Goal: Transaction & Acquisition: Book appointment/travel/reservation

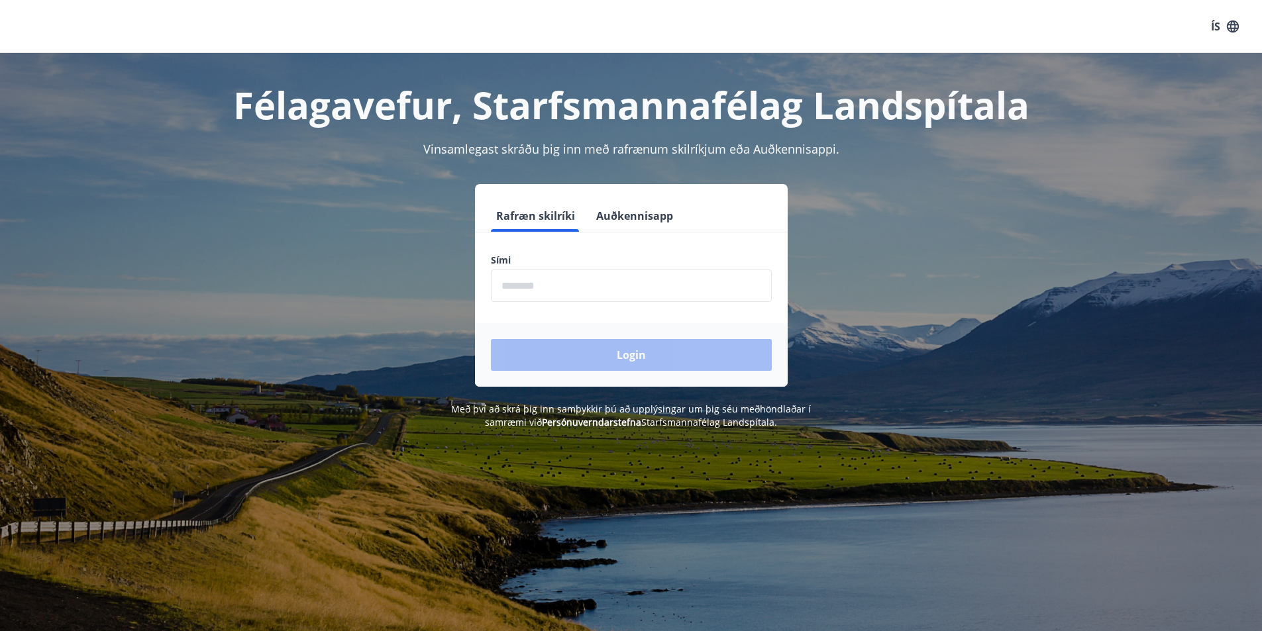
click at [564, 289] on input "phone" at bounding box center [631, 286] width 281 height 32
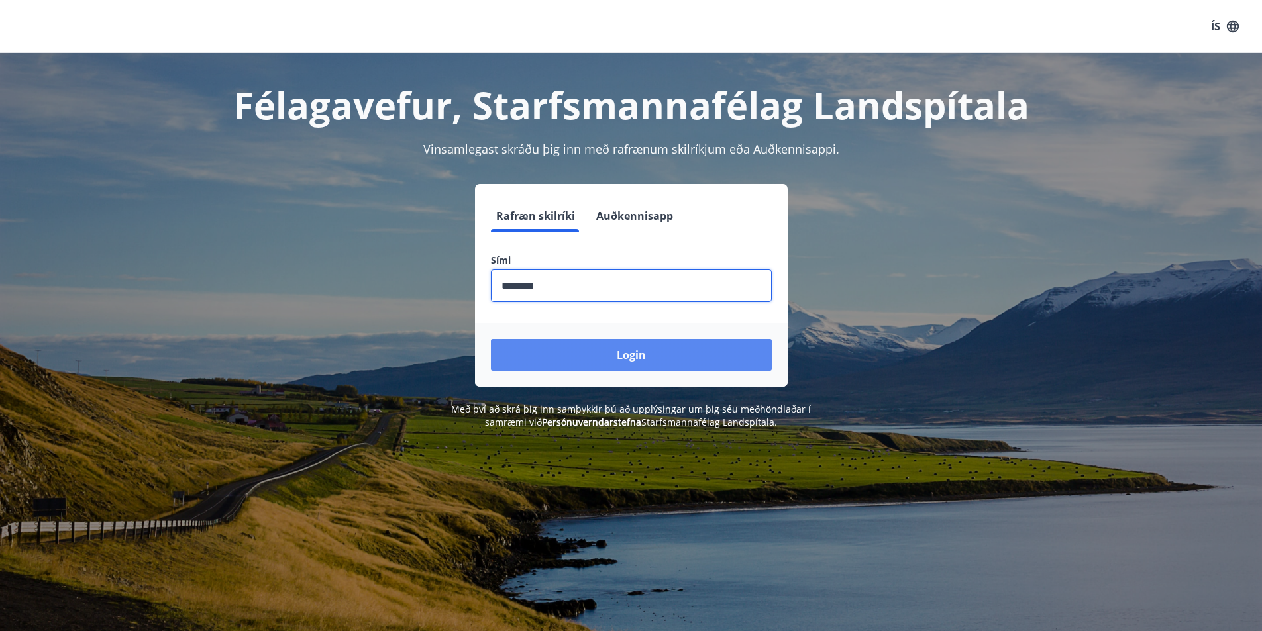
type input "********"
click at [614, 348] on button "Login" at bounding box center [631, 355] width 281 height 32
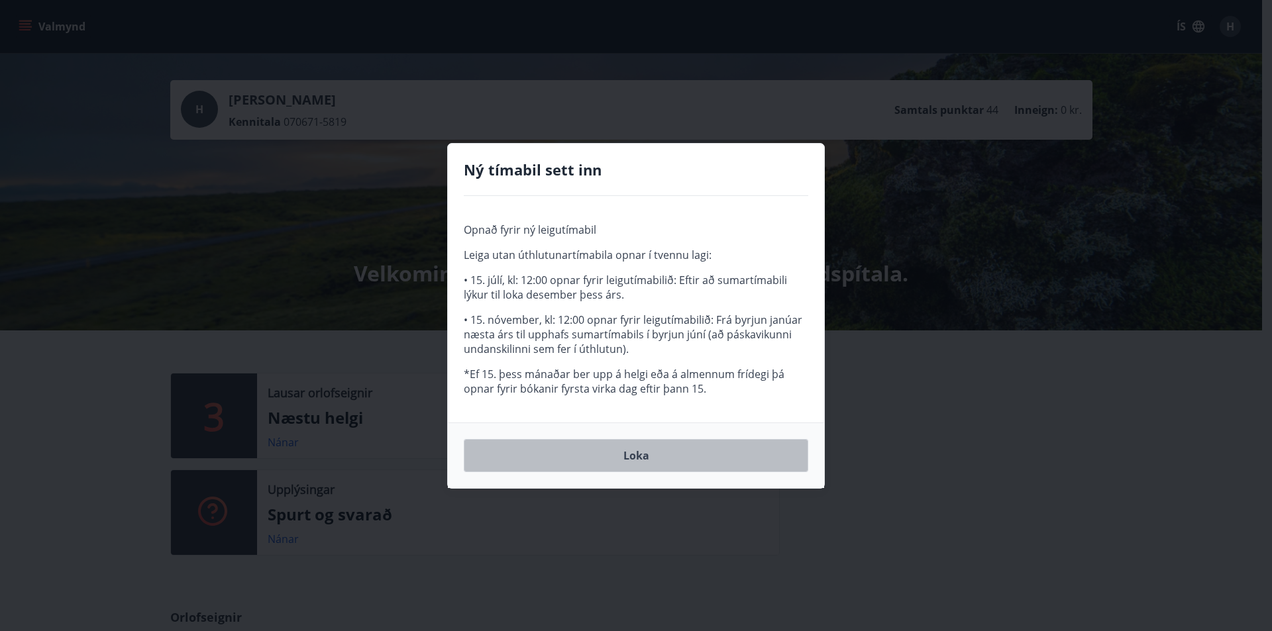
click at [643, 454] on button "Loka" at bounding box center [636, 455] width 344 height 33
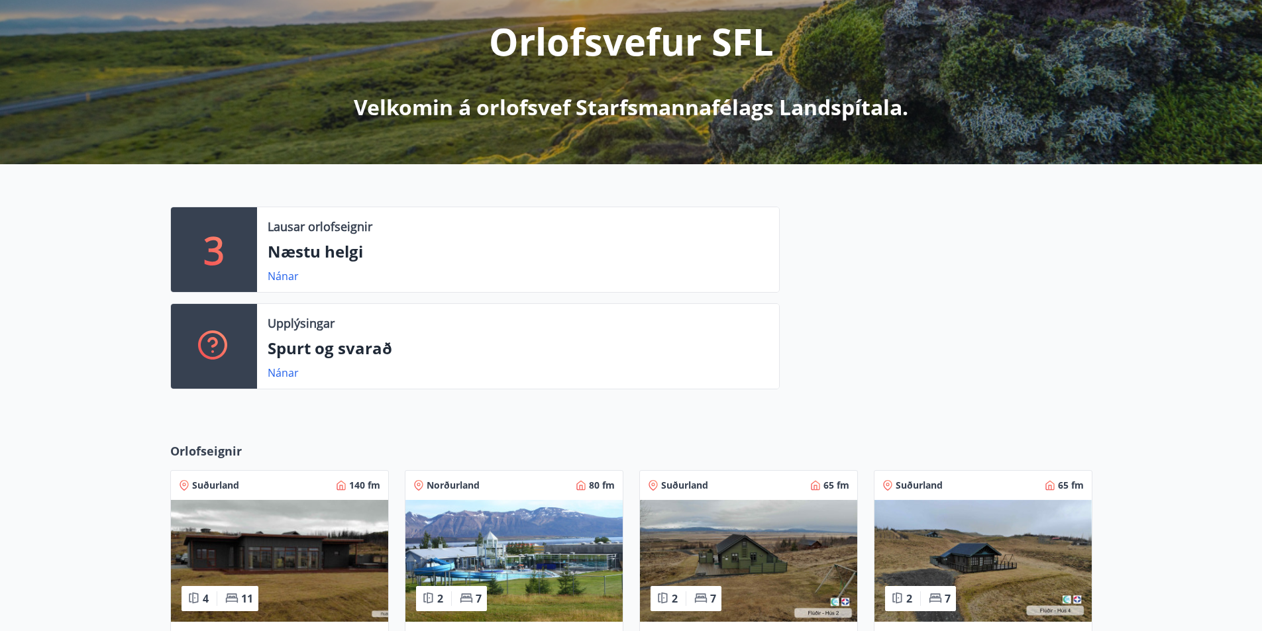
scroll to position [199, 0]
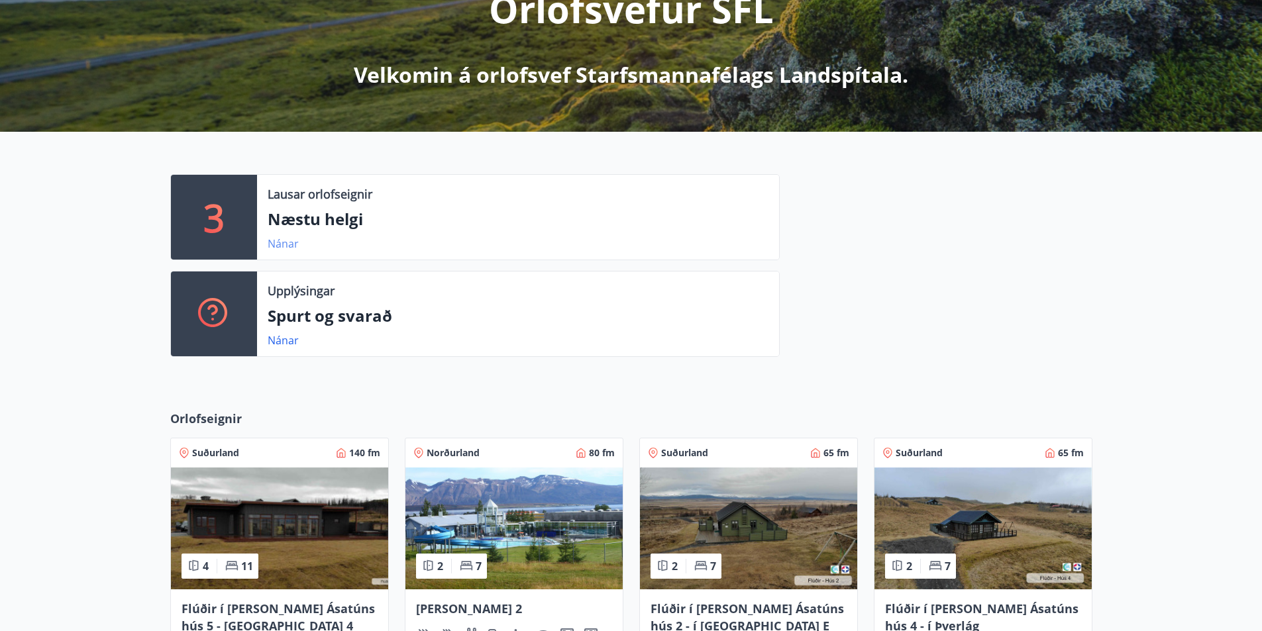
click at [282, 244] on link "Nánar" at bounding box center [283, 243] width 31 height 15
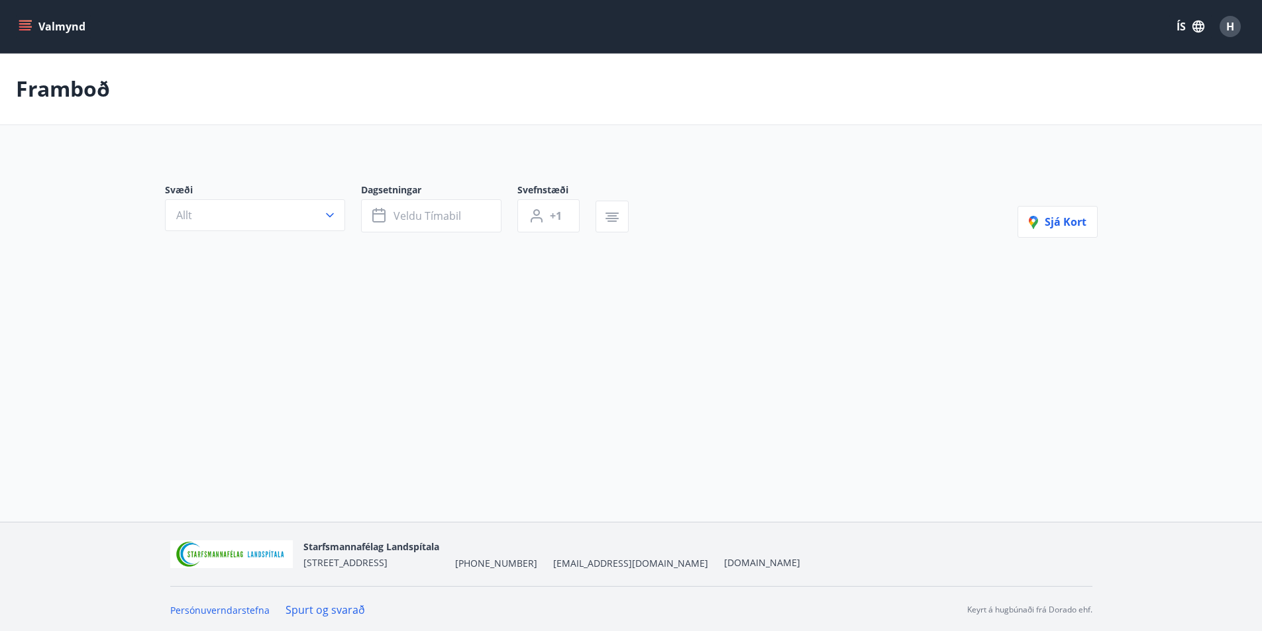
type input "*"
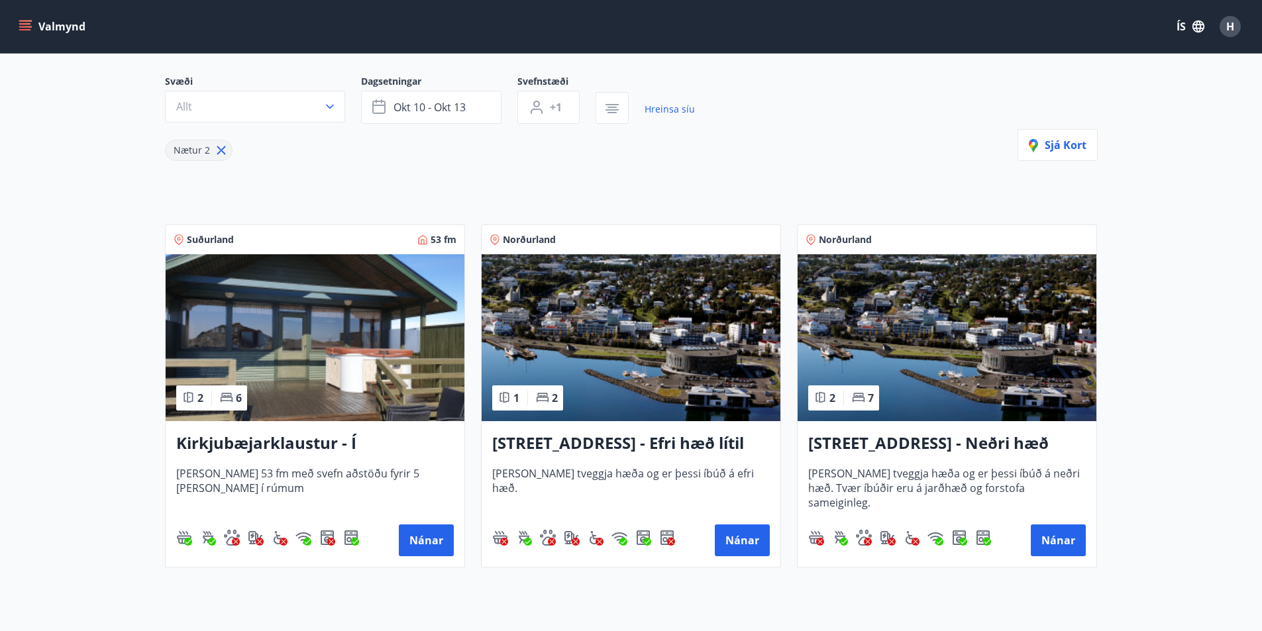
scroll to position [199, 0]
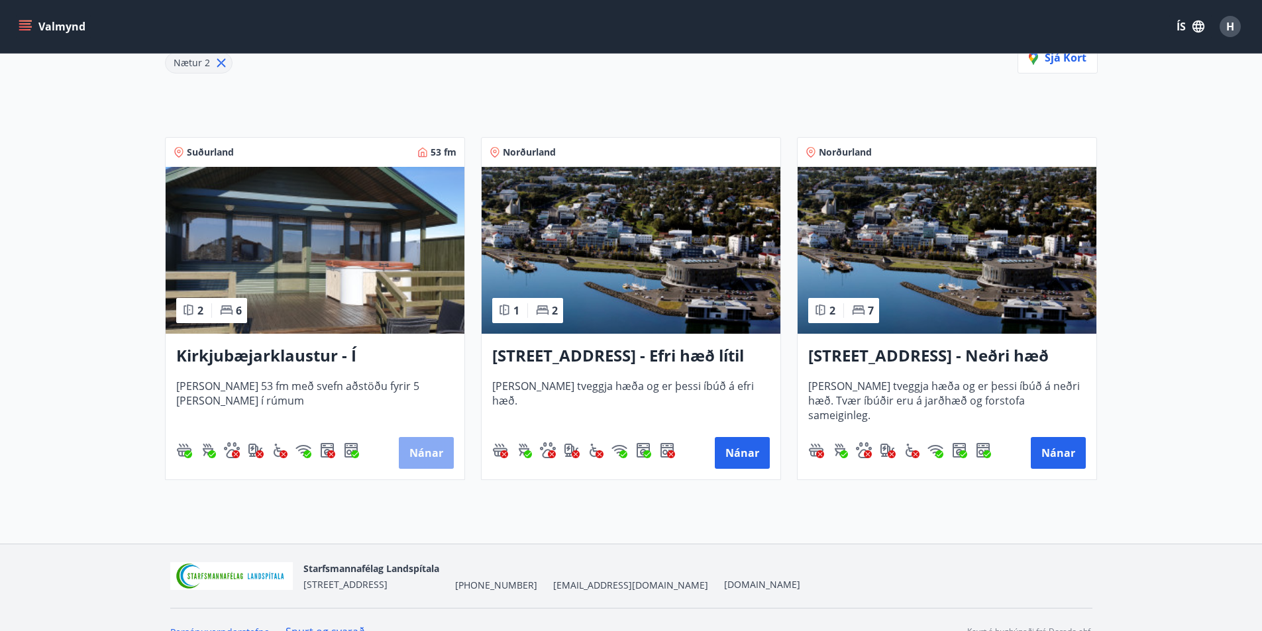
click at [417, 453] on button "Nánar" at bounding box center [426, 453] width 55 height 32
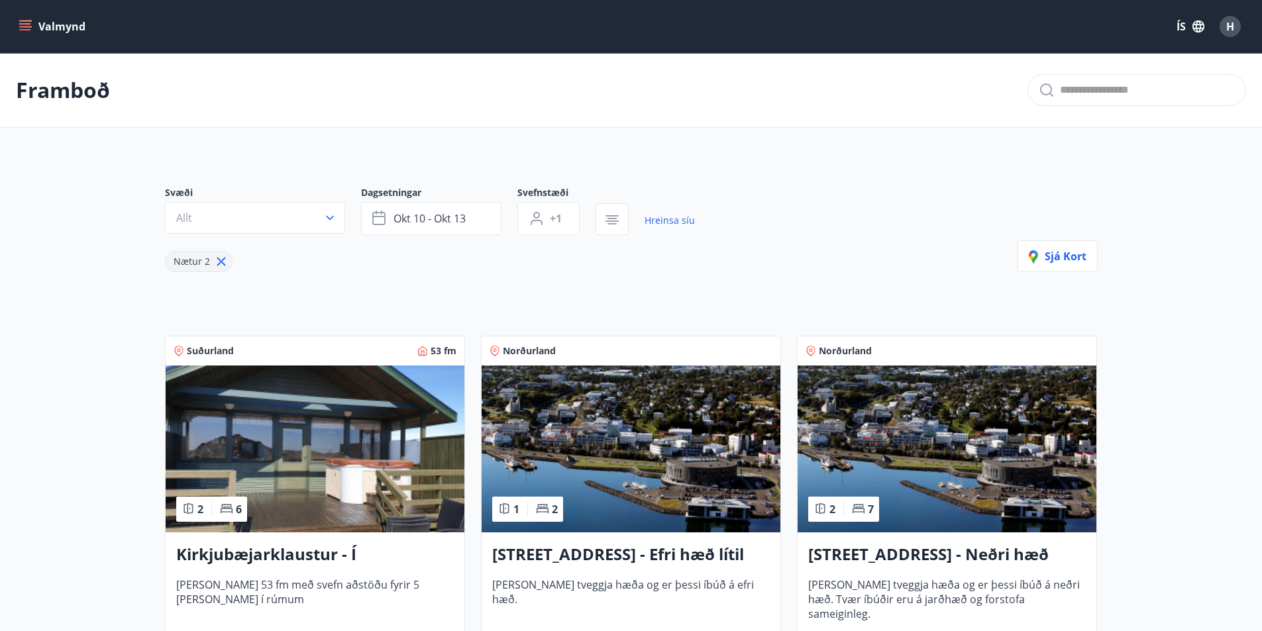
click at [21, 25] on icon "menu" at bounding box center [25, 23] width 12 height 1
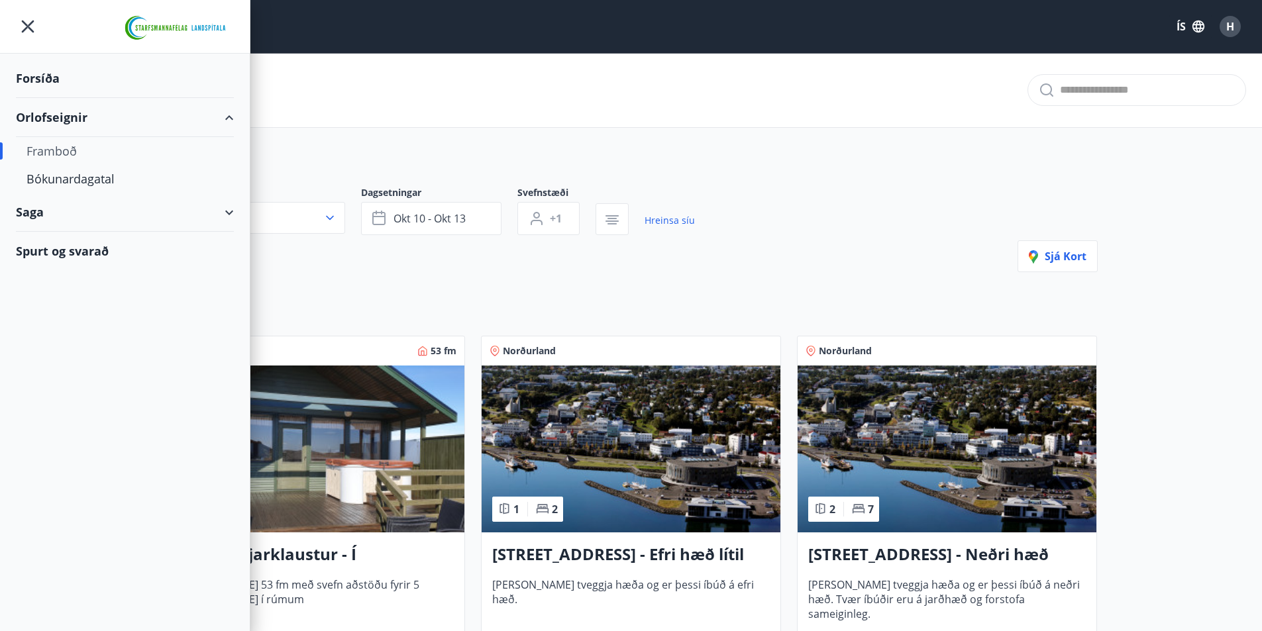
click at [28, 215] on div "Saga" at bounding box center [125, 212] width 218 height 39
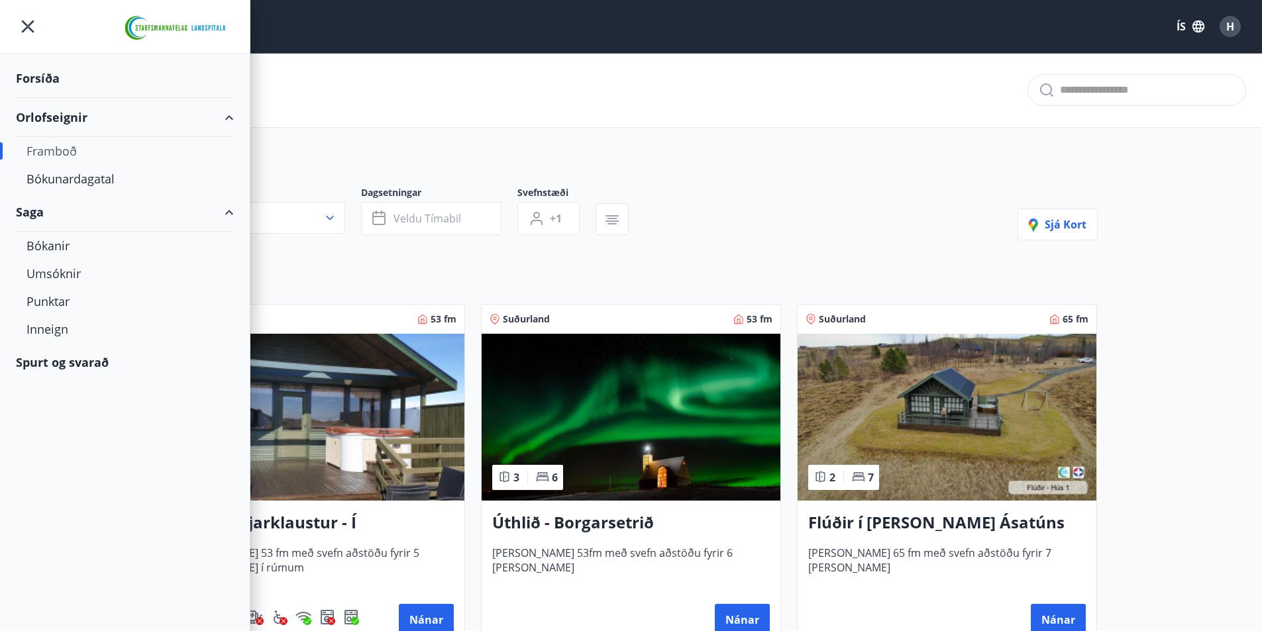
type input "*"
click at [38, 244] on div "Bókanir" at bounding box center [124, 246] width 197 height 28
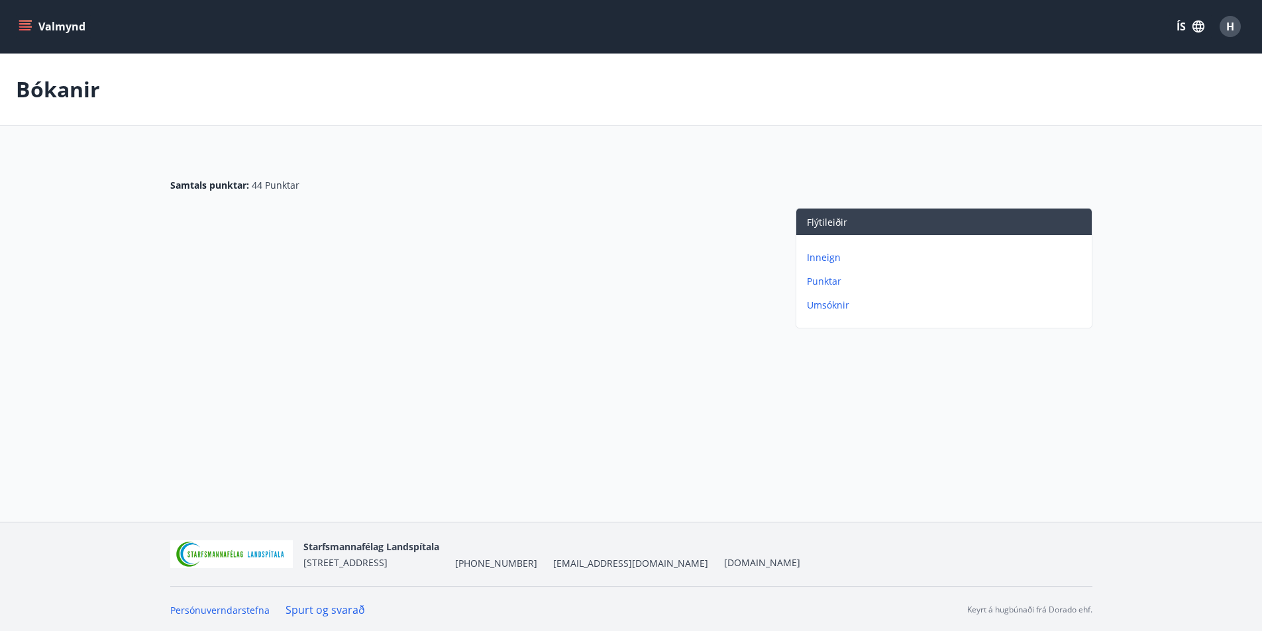
click at [807, 258] on p "Inneign" at bounding box center [946, 257] width 279 height 13
click at [821, 281] on p "Bókanir" at bounding box center [946, 281] width 279 height 13
click at [821, 307] on p "Umsóknir" at bounding box center [946, 305] width 279 height 13
click at [24, 29] on icon "menu" at bounding box center [25, 29] width 12 height 1
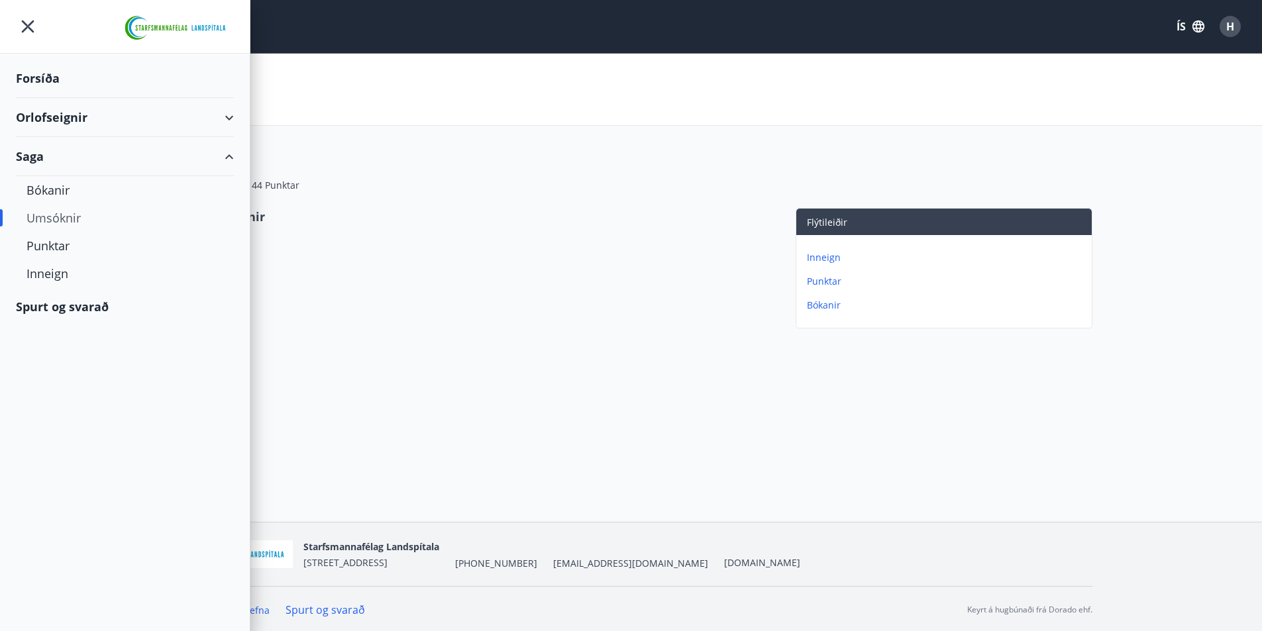
click at [40, 118] on div "Orlofseignir" at bounding box center [125, 117] width 218 height 39
click at [48, 176] on div "Bókunardagatal" at bounding box center [124, 179] width 197 height 28
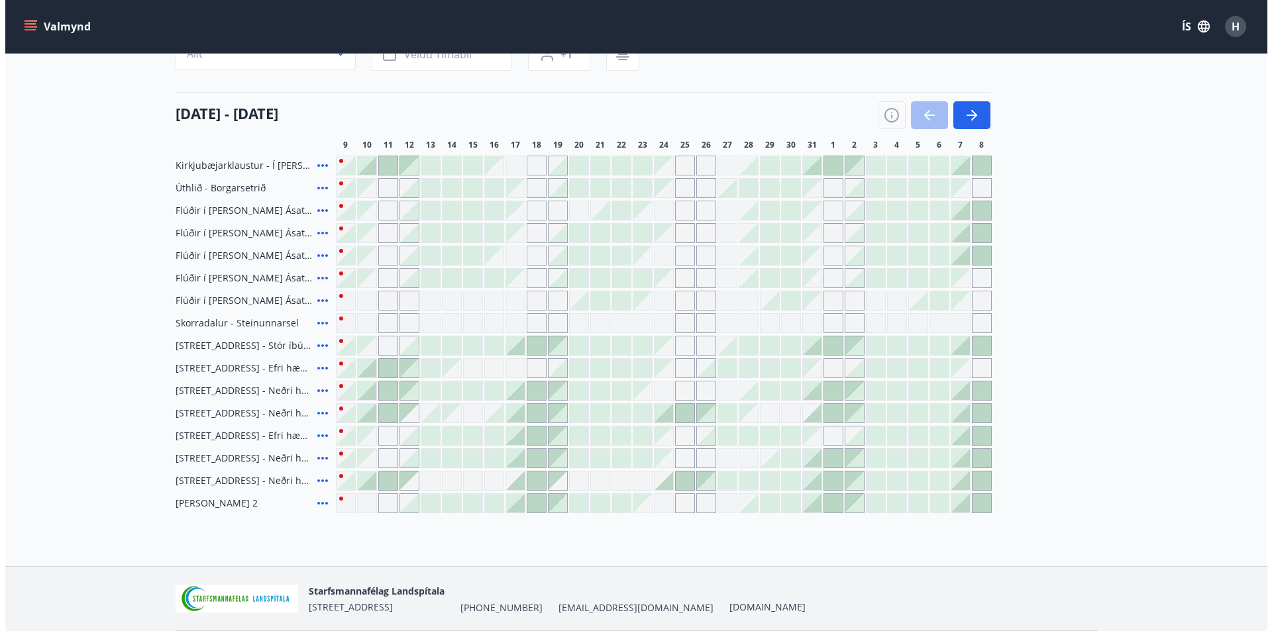
scroll to position [179, 0]
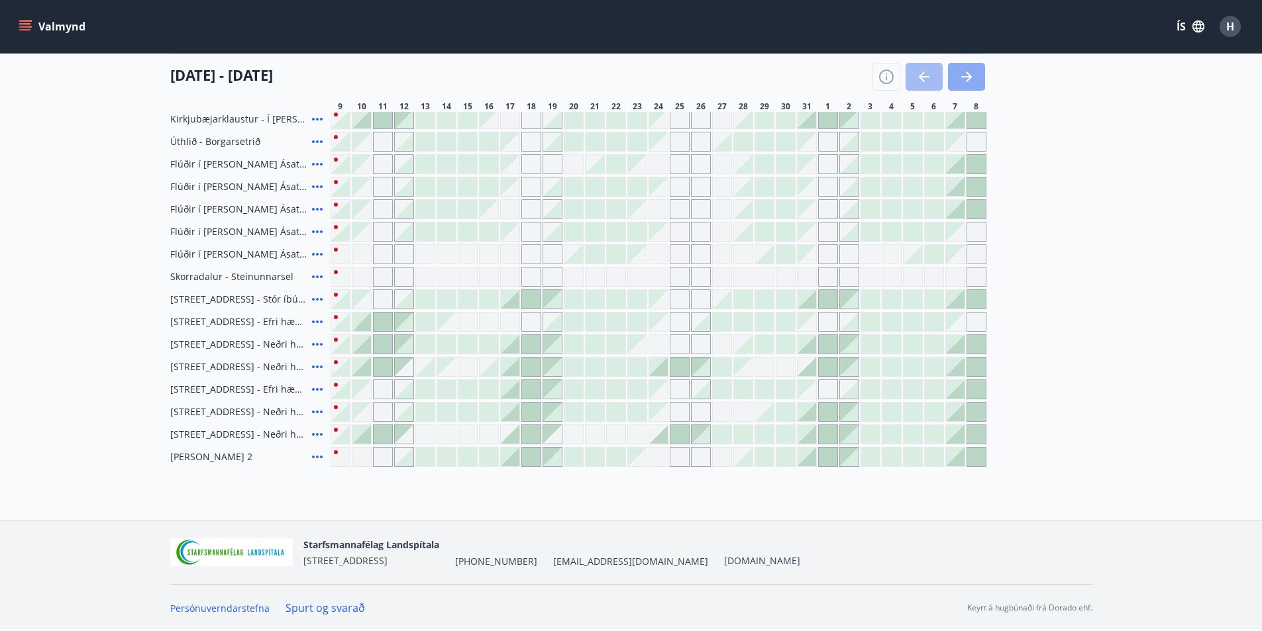
click at [964, 79] on icon "button" at bounding box center [966, 77] width 16 height 16
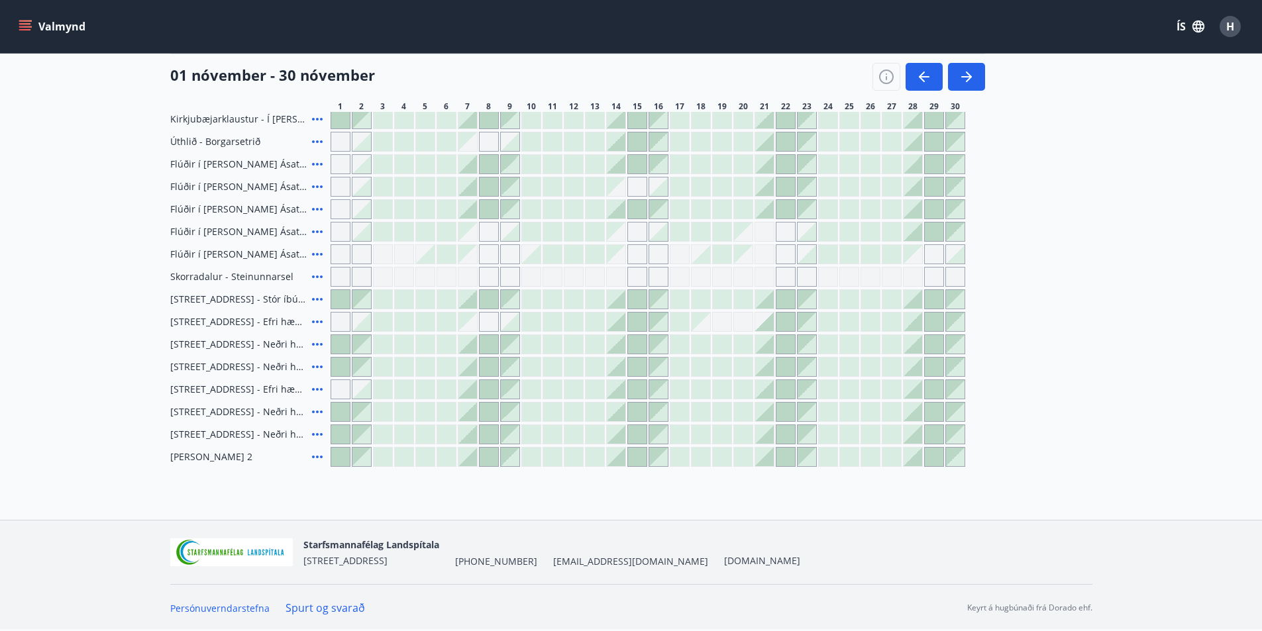
click at [492, 160] on div at bounding box center [489, 164] width 19 height 19
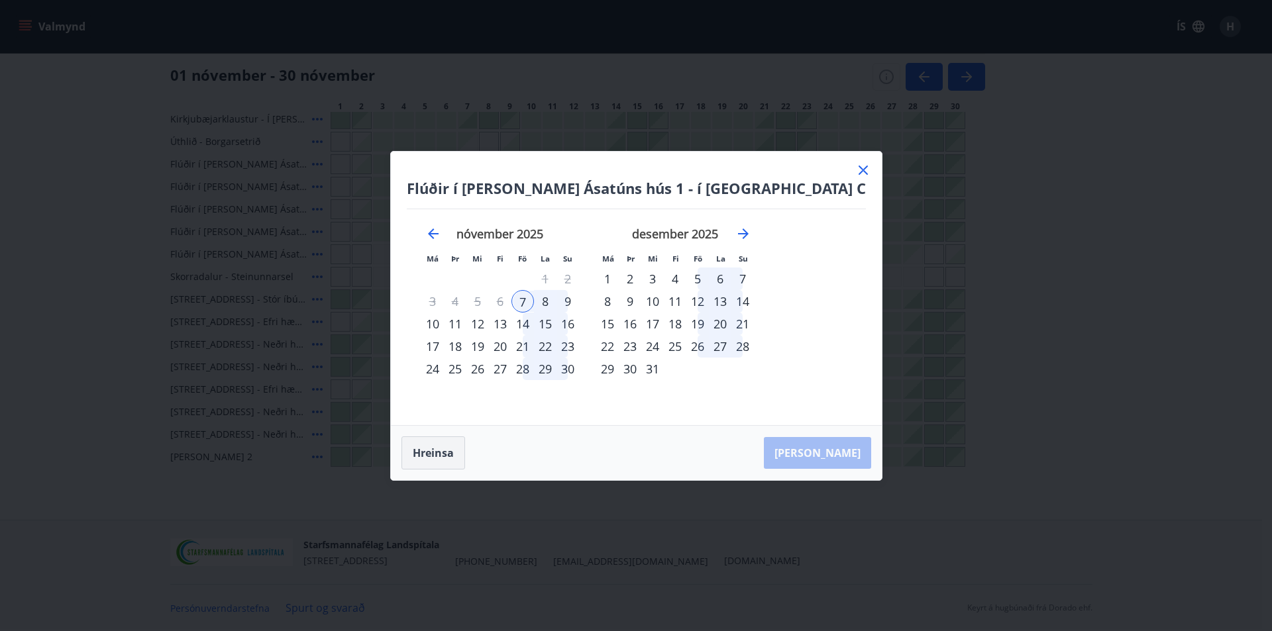
click at [465, 452] on button "Hreinsa" at bounding box center [433, 452] width 64 height 33
click at [858, 170] on icon at bounding box center [862, 170] width 9 height 9
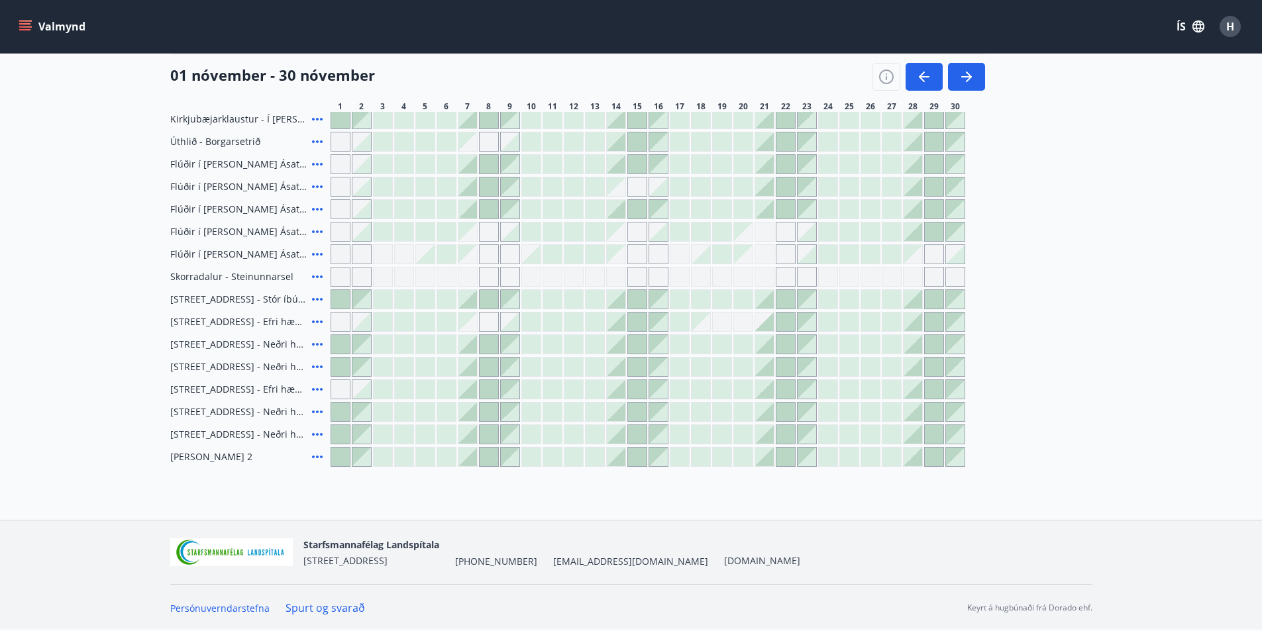
click at [315, 162] on icon at bounding box center [317, 164] width 16 height 16
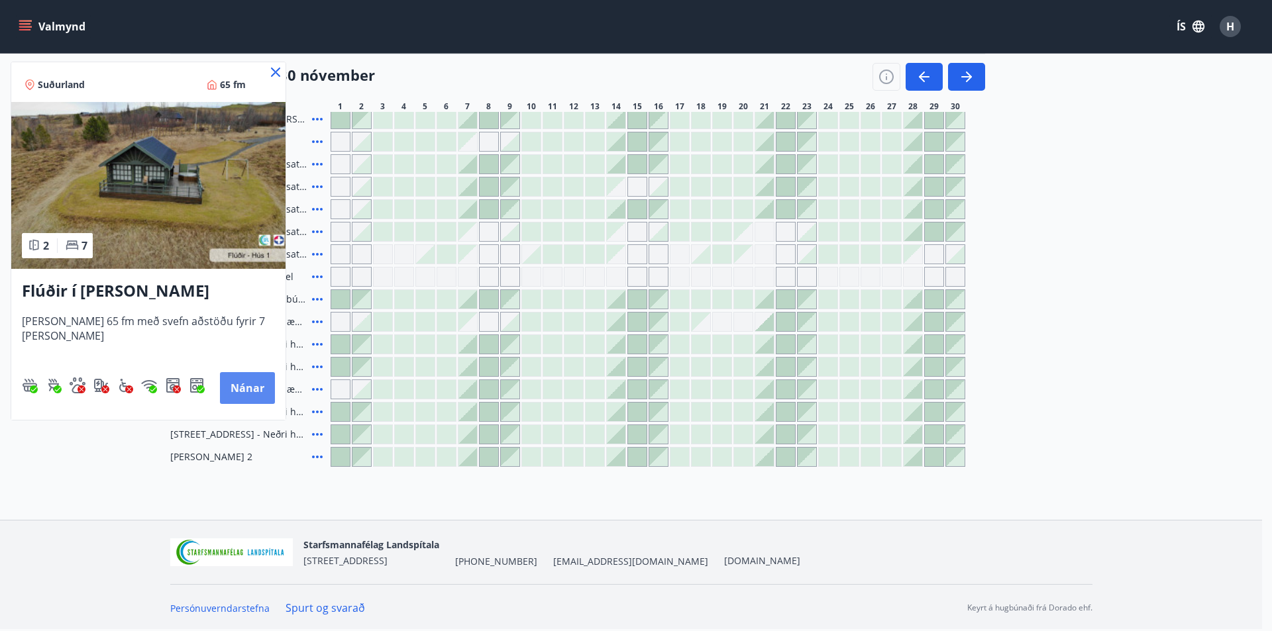
click at [248, 391] on button "Nánar" at bounding box center [247, 388] width 55 height 32
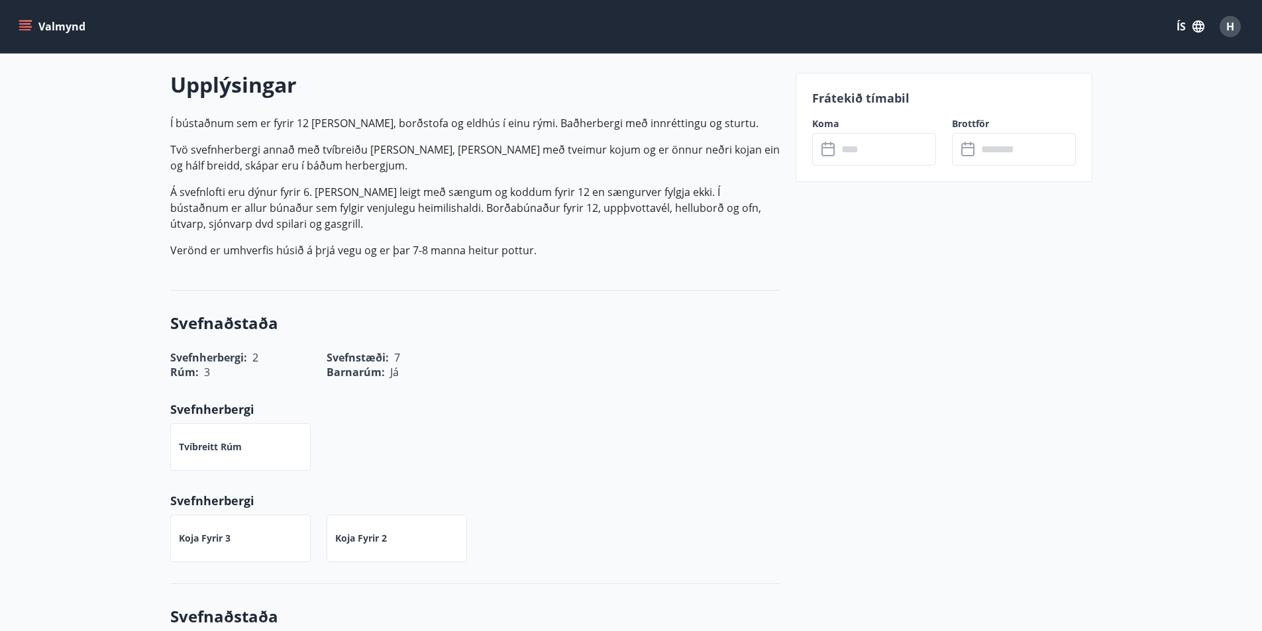
scroll to position [160, 0]
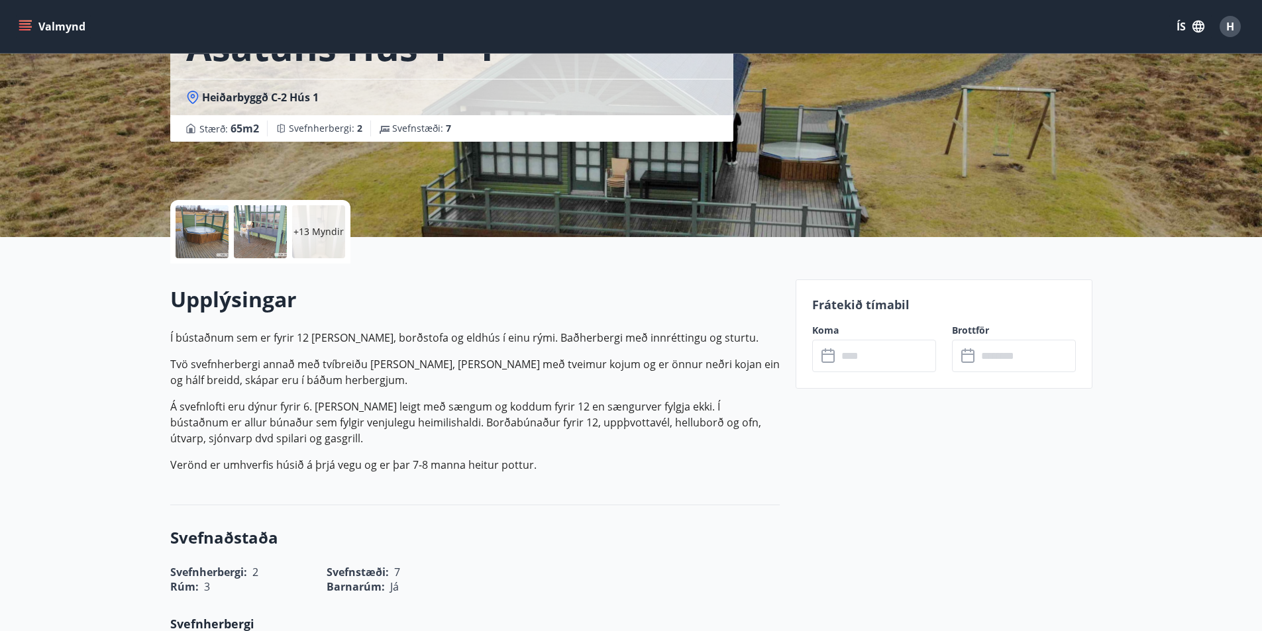
click at [831, 364] on div "​ ​" at bounding box center [874, 356] width 124 height 32
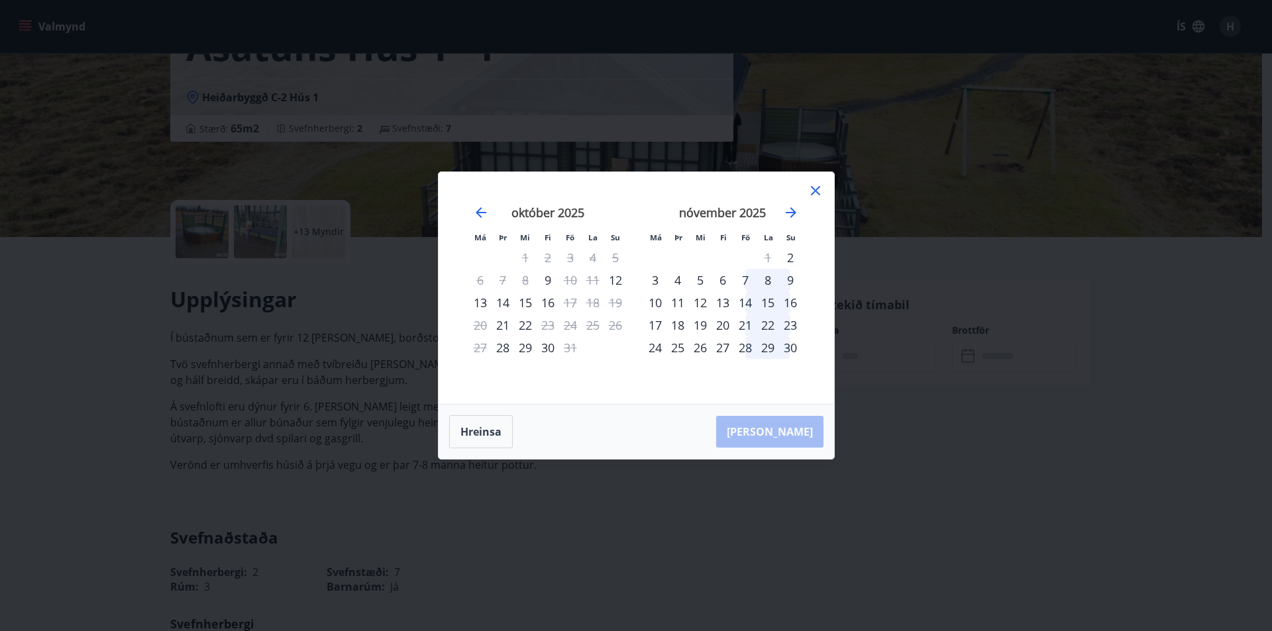
click at [745, 278] on div "7" at bounding box center [745, 280] width 23 height 23
click at [743, 277] on div "7" at bounding box center [745, 280] width 23 height 23
click at [744, 278] on div "7" at bounding box center [745, 280] width 23 height 23
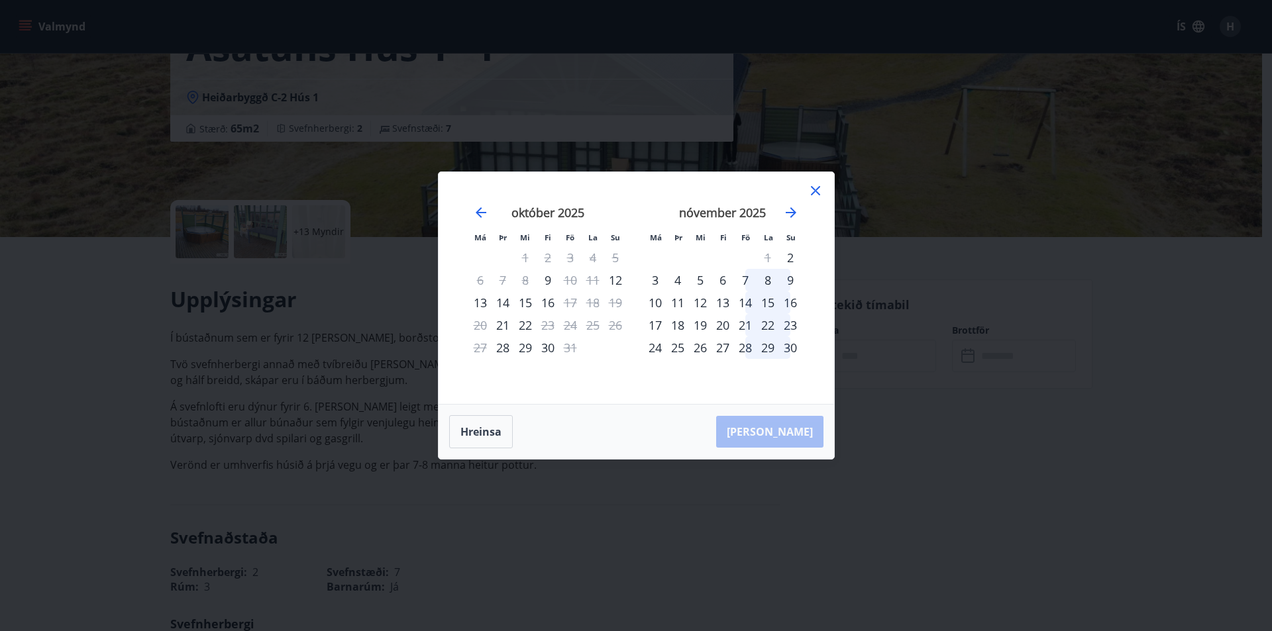
click at [762, 278] on div "8" at bounding box center [767, 280] width 23 height 23
click at [786, 276] on div "9" at bounding box center [790, 280] width 23 height 23
click at [812, 191] on icon at bounding box center [815, 191] width 16 height 16
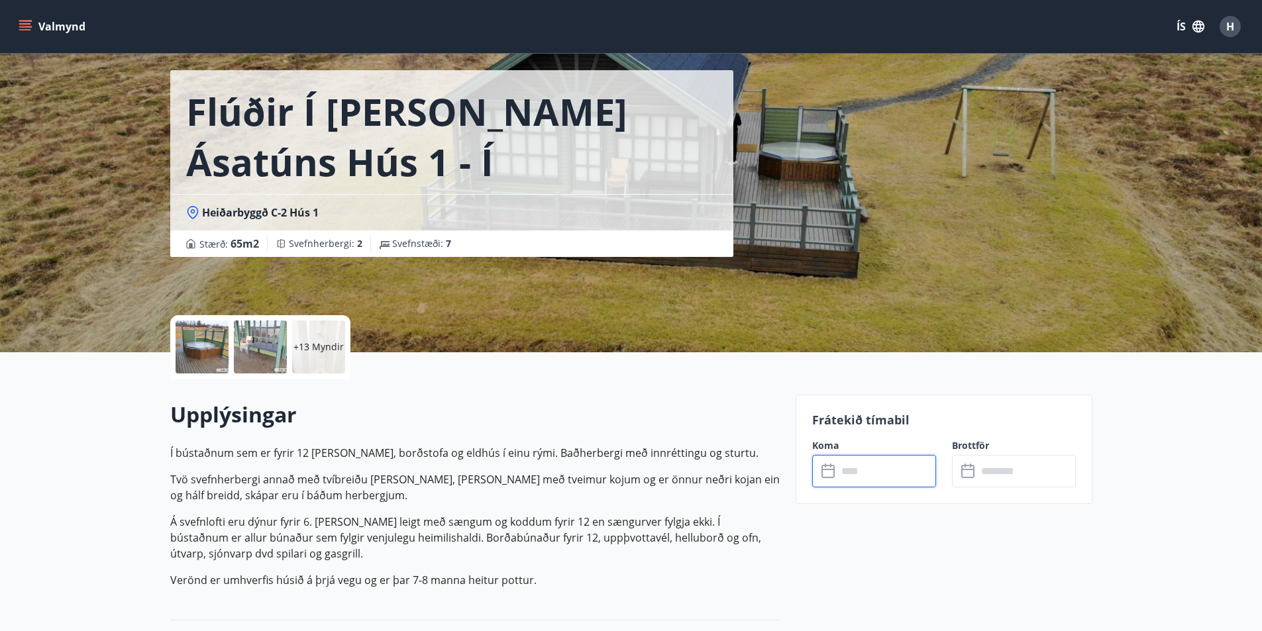
scroll to position [28, 0]
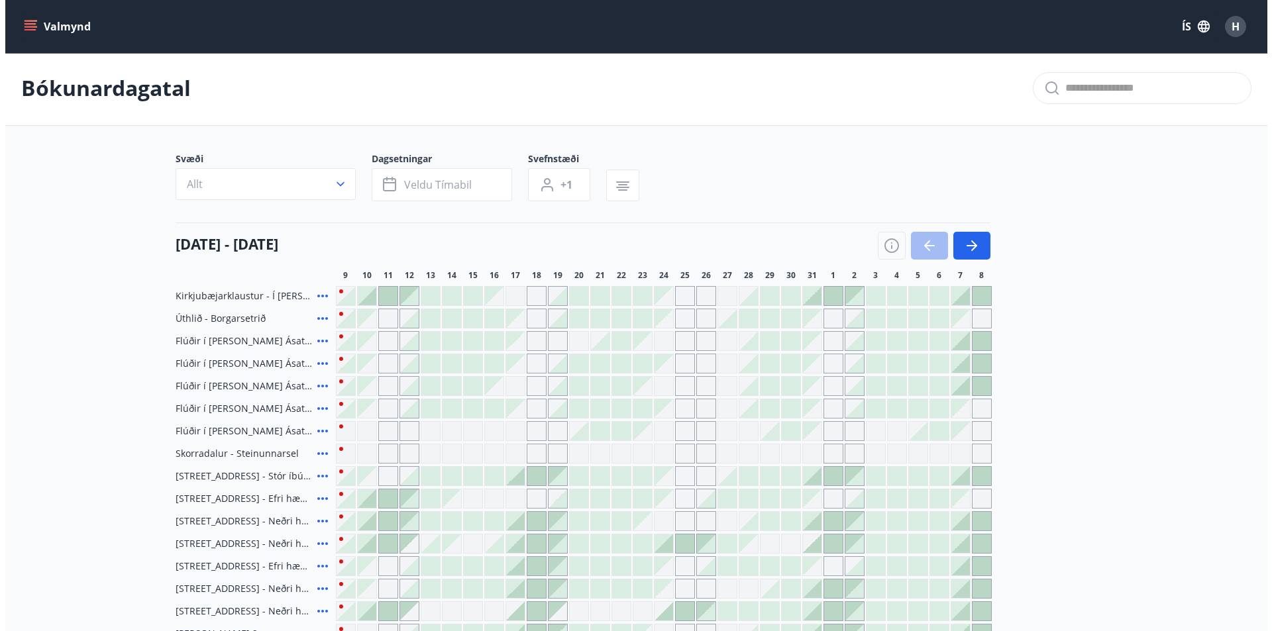
scroll to position [28, 0]
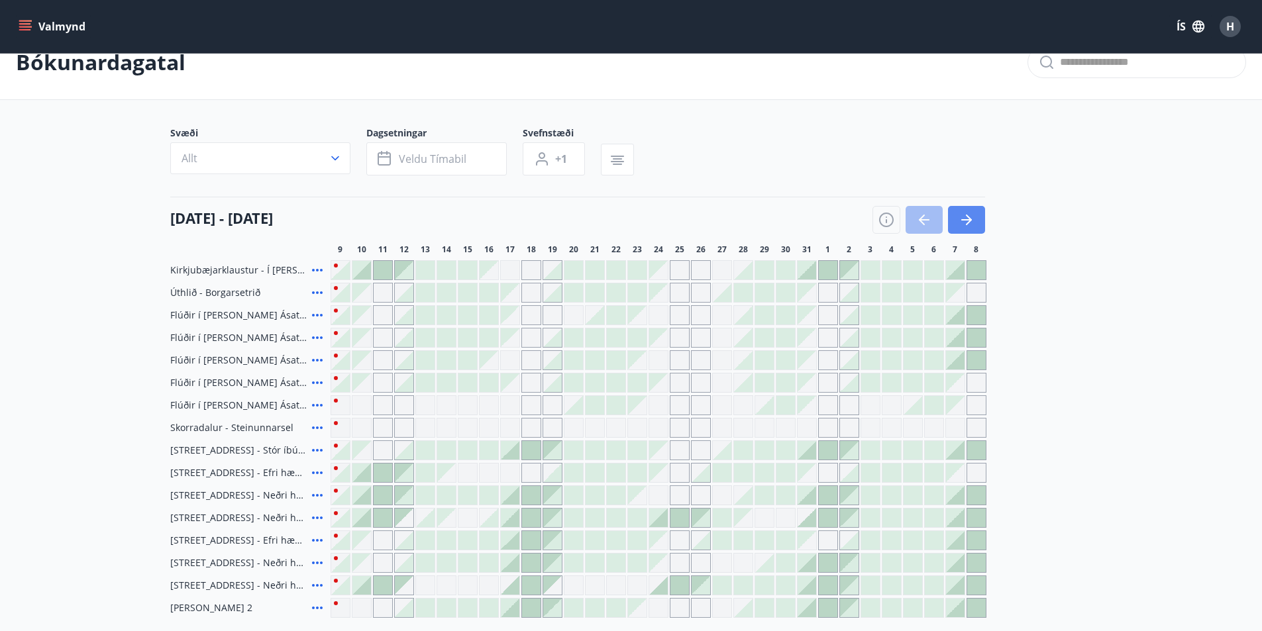
click at [970, 217] on icon "button" at bounding box center [966, 220] width 16 height 16
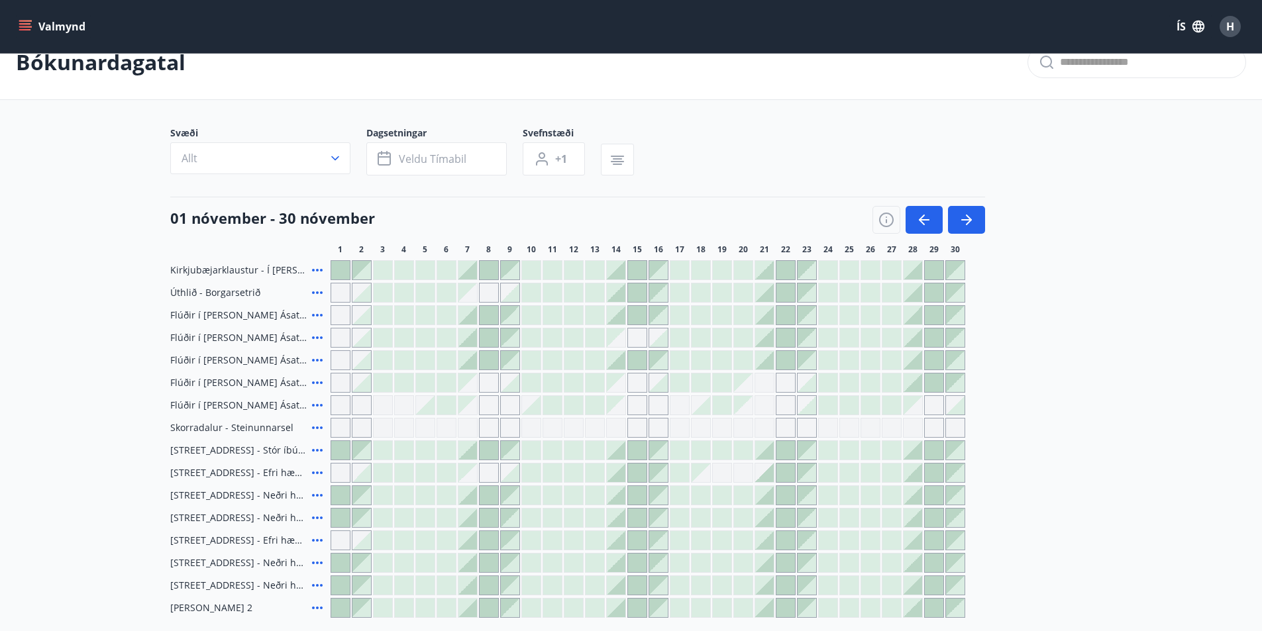
click at [483, 312] on div at bounding box center [489, 315] width 19 height 19
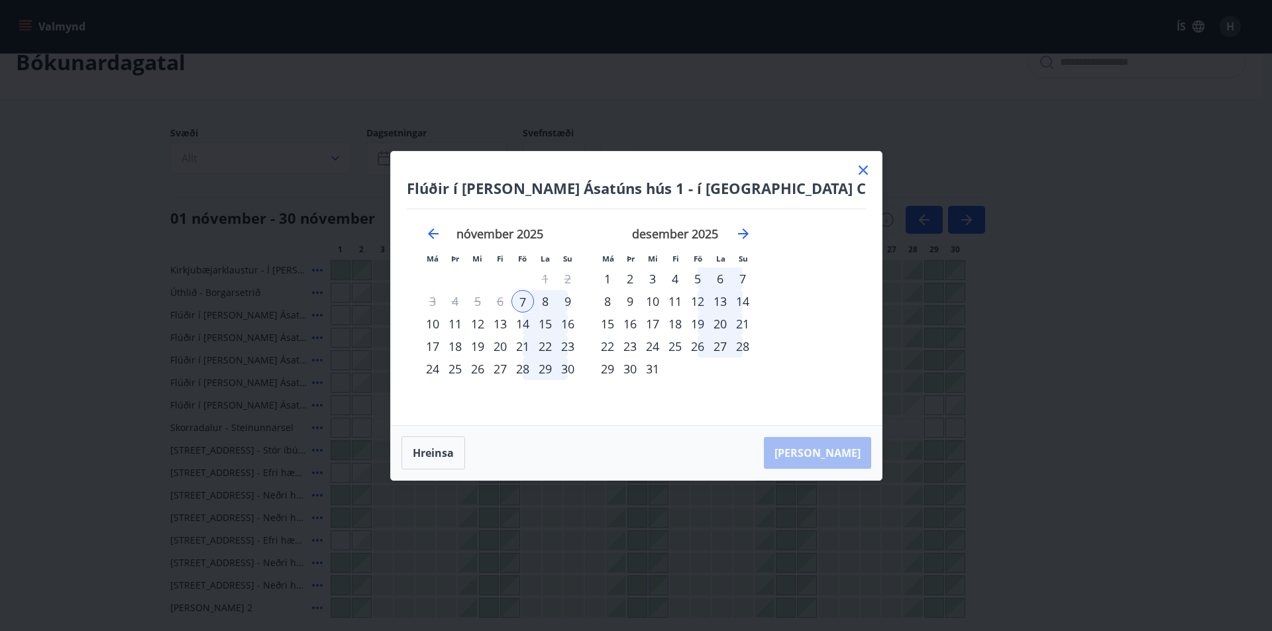
click at [556, 301] on div "8" at bounding box center [545, 301] width 23 height 23
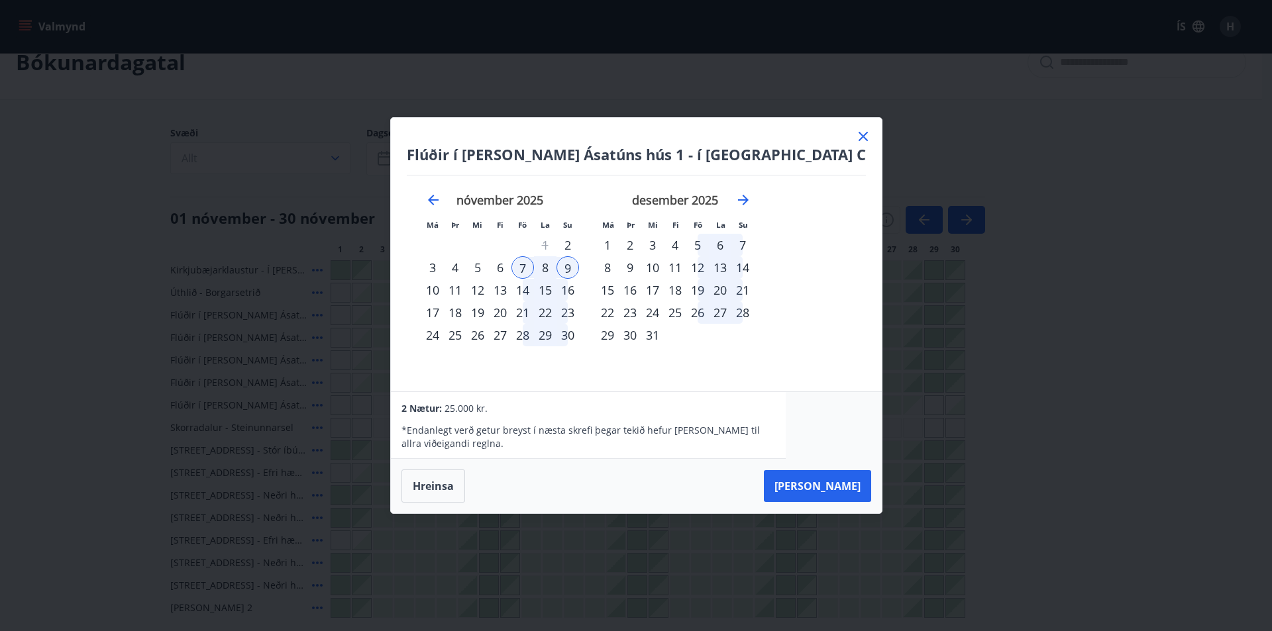
click at [556, 265] on div "8" at bounding box center [545, 267] width 23 height 23
click at [791, 482] on button "[PERSON_NAME]" at bounding box center [817, 486] width 107 height 32
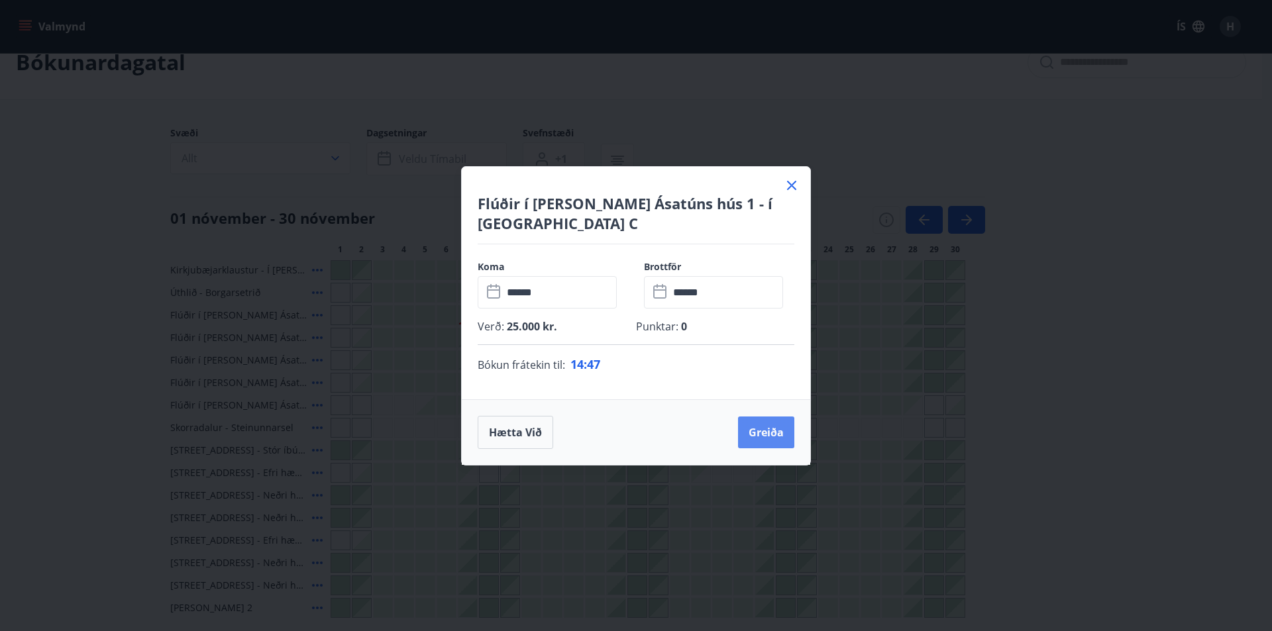
click at [764, 421] on button "Greiða" at bounding box center [766, 433] width 56 height 32
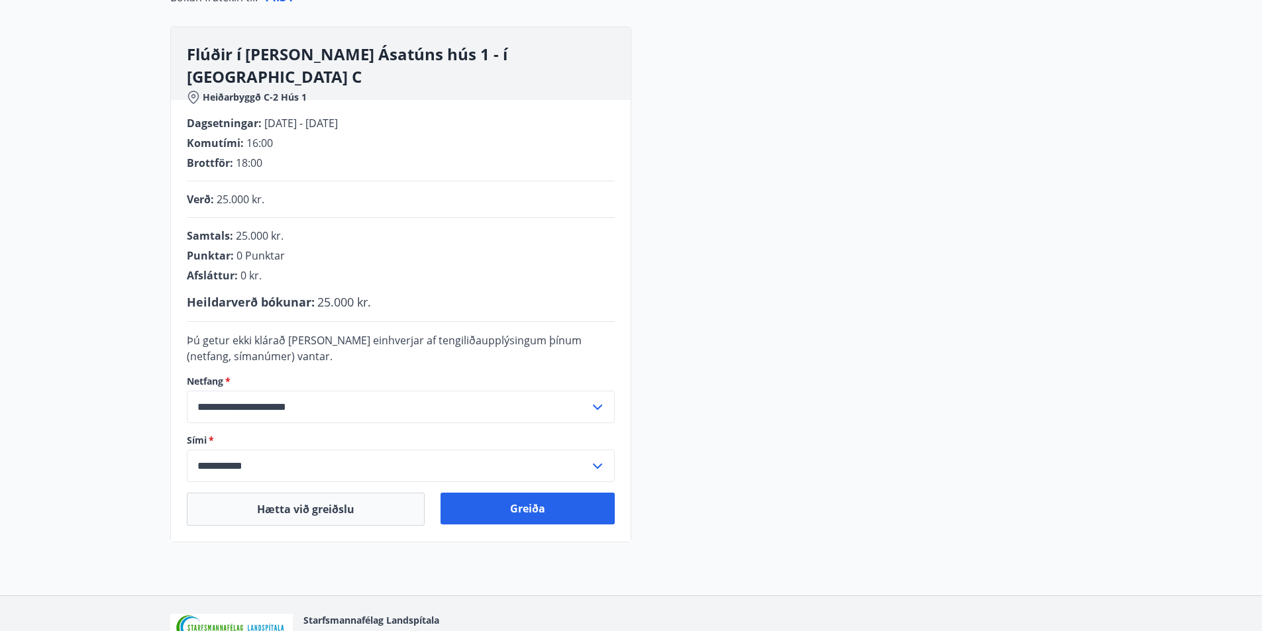
scroll to position [245, 0]
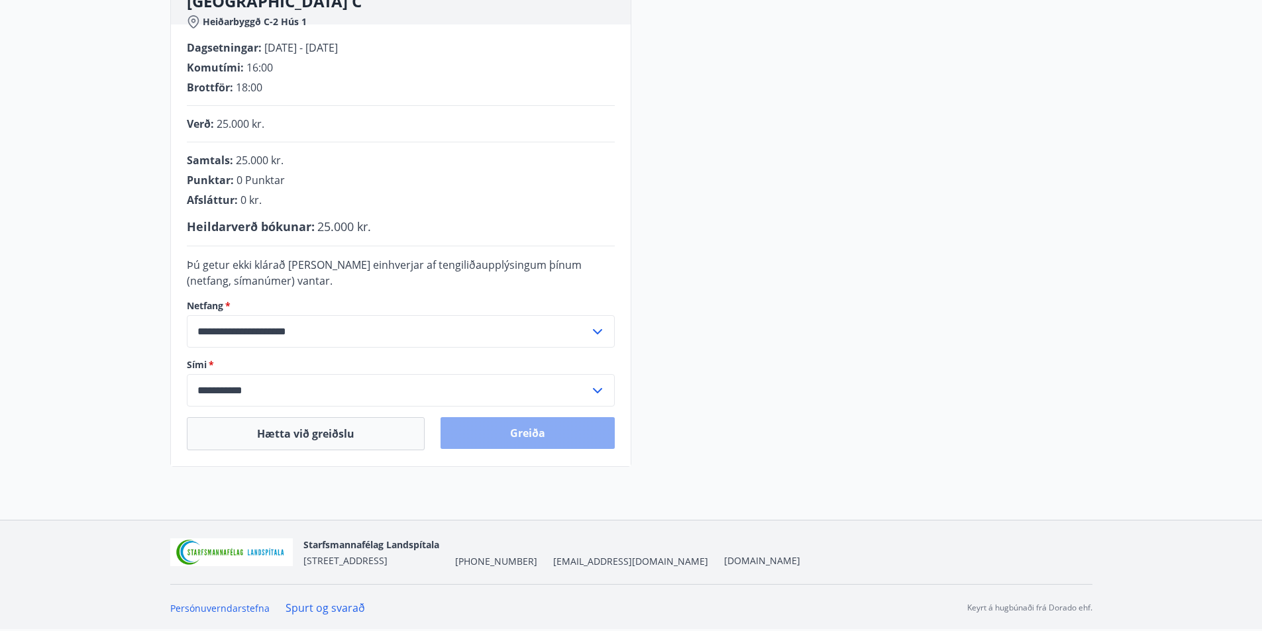
click at [544, 435] on button "Greiða" at bounding box center [527, 433] width 174 height 32
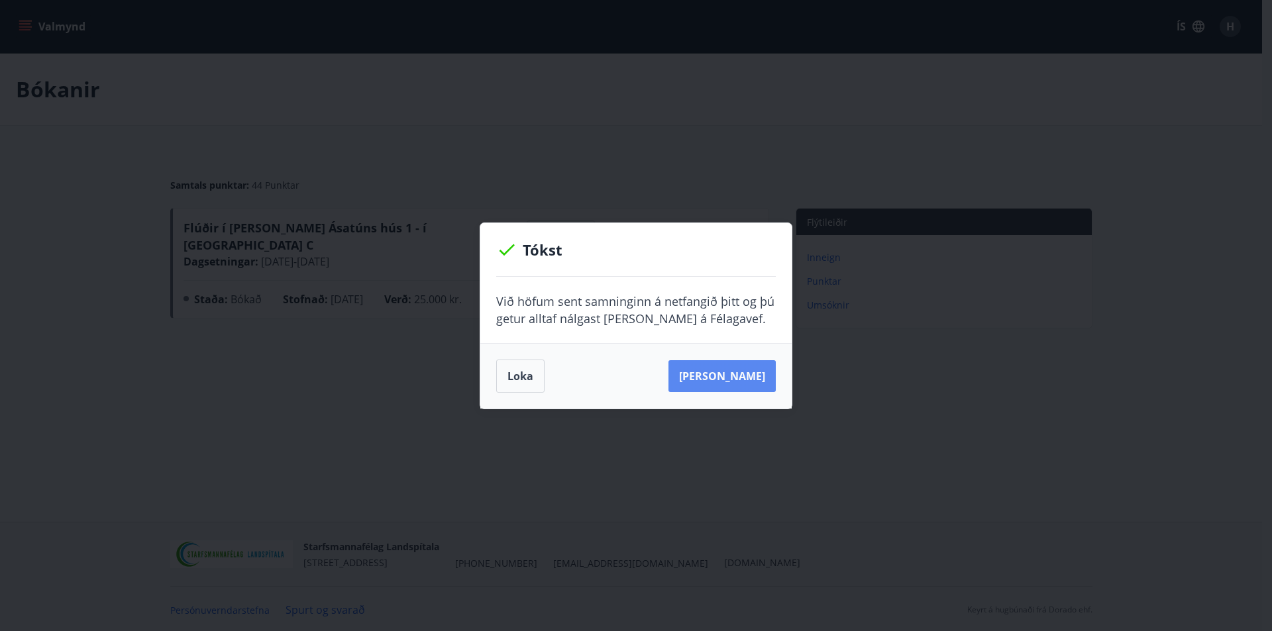
click at [715, 371] on button "[PERSON_NAME]" at bounding box center [721, 376] width 107 height 32
